Goal: Task Accomplishment & Management: Use online tool/utility

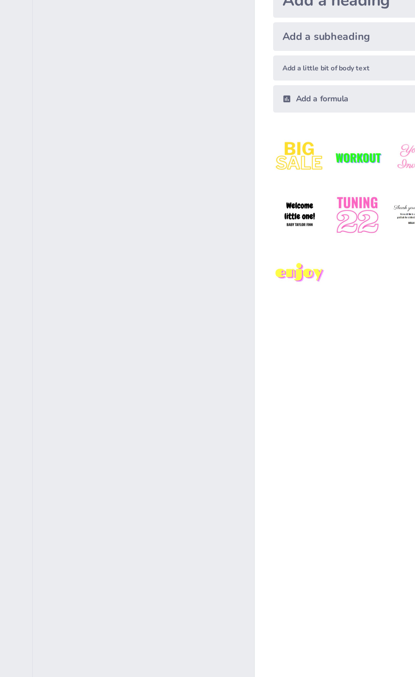
scroll to position [0, 1]
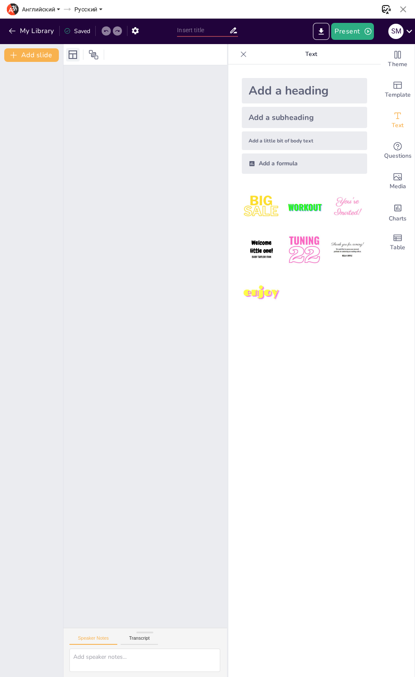
click at [72, 55] on icon at bounding box center [73, 54] width 8 height 8
click at [369, 32] on icon "button" at bounding box center [368, 31] width 8 height 8
click at [169, 441] on div at bounding box center [207, 338] width 415 height 677
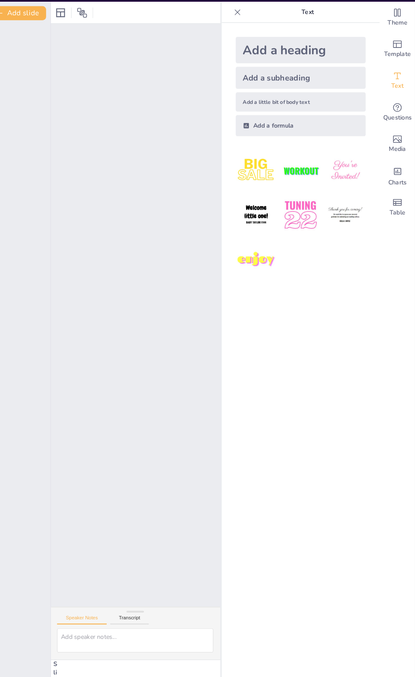
scroll to position [0, 0]
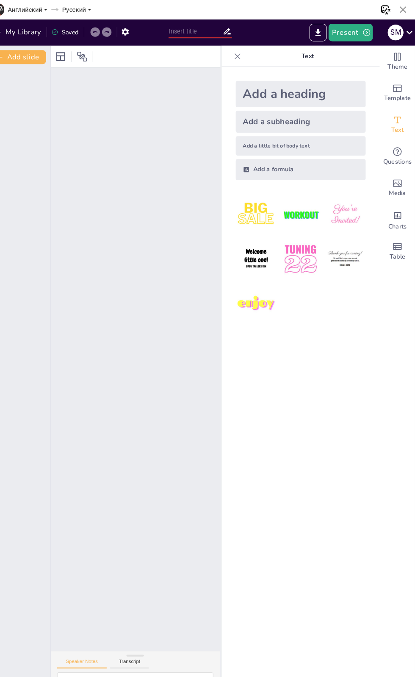
click at [244, 54] on icon at bounding box center [243, 54] width 8 height 8
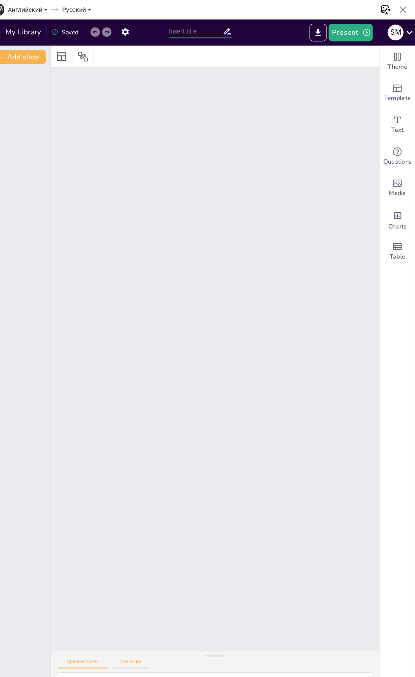
click at [142, 640] on button "Transcript" at bounding box center [141, 639] width 38 height 9
click at [93, 639] on button "Speaker Notes" at bounding box center [94, 639] width 48 height 9
click at [70, 55] on icon at bounding box center [73, 54] width 8 height 8
click at [94, 54] on icon at bounding box center [94, 54] width 9 height 9
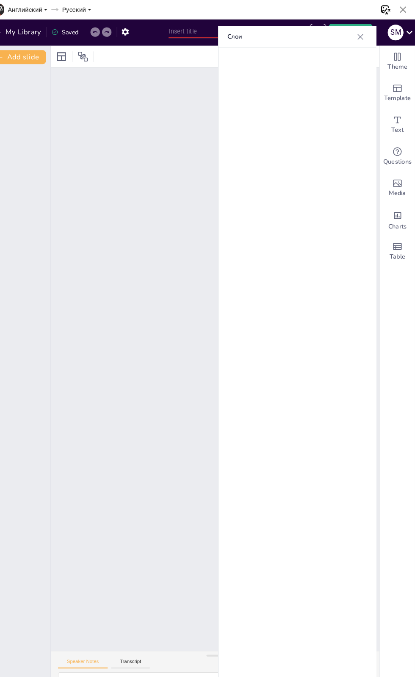
click at [362, 35] on icon at bounding box center [363, 36] width 6 height 6
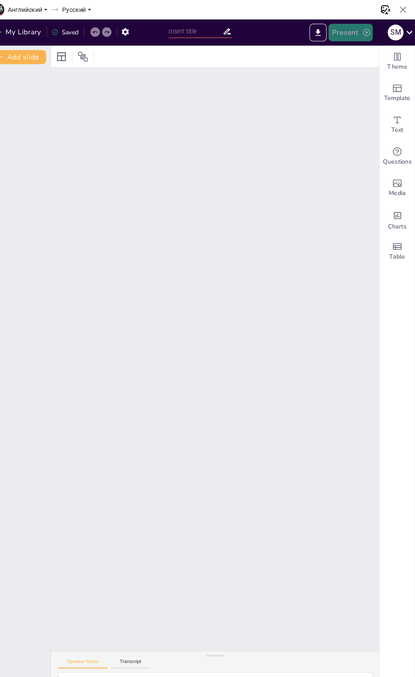
click at [356, 28] on button "Present" at bounding box center [352, 31] width 42 height 17
click at [374, 53] on li "Предварительный просмотр презентации" at bounding box center [396, 50] width 127 height 14
